Goal: Communication & Community: Answer question/provide support

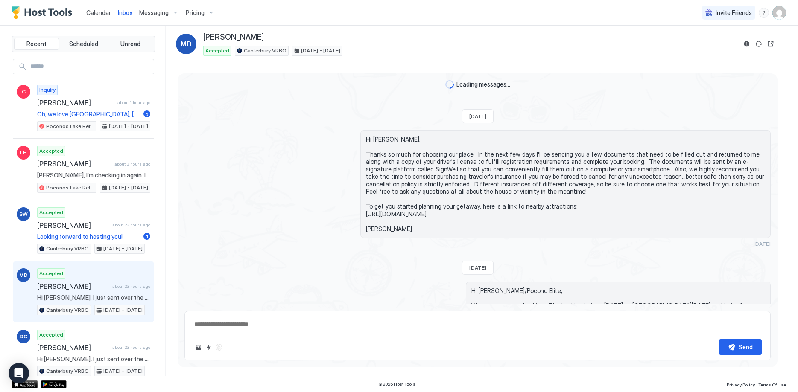
scroll to position [490, 0]
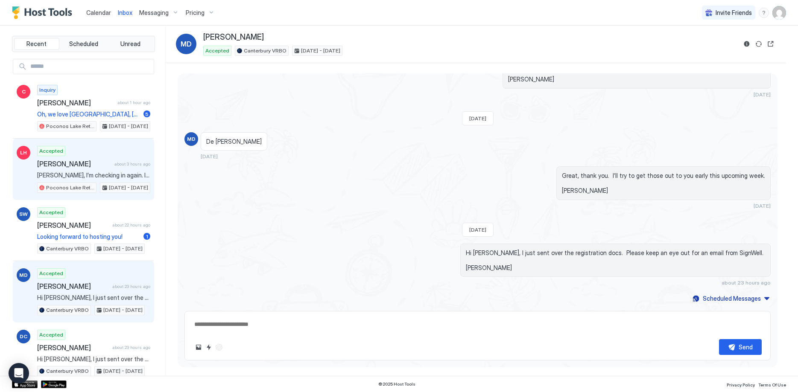
click at [95, 169] on div "Accepted Linnea Hertslet about 3 hours ago Linnea, I’m checking in again. I bel…" at bounding box center [93, 169] width 113 height 47
type textarea "*"
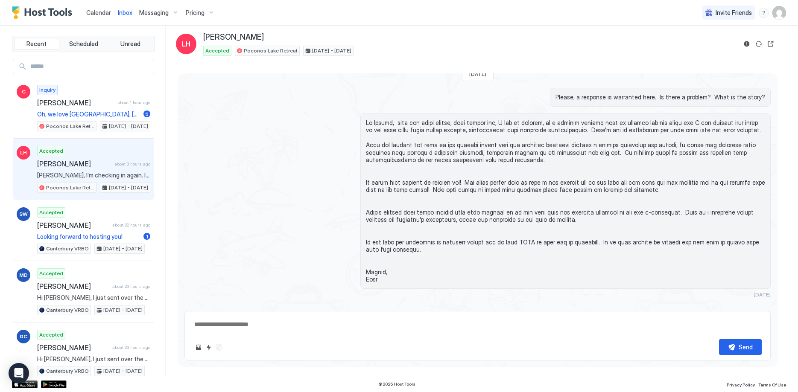
scroll to position [1096, 0]
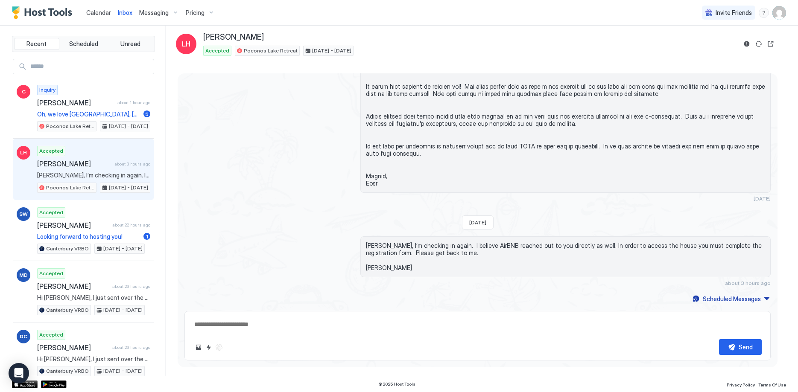
drag, startPoint x: 37, startPoint y: 163, endPoint x: 87, endPoint y: 167, distance: 49.7
click at [87, 167] on span "Linnea Hertslet" at bounding box center [74, 164] width 74 height 9
copy span "Linnea Hertslet"
